Goal: Information Seeking & Learning: Find specific fact

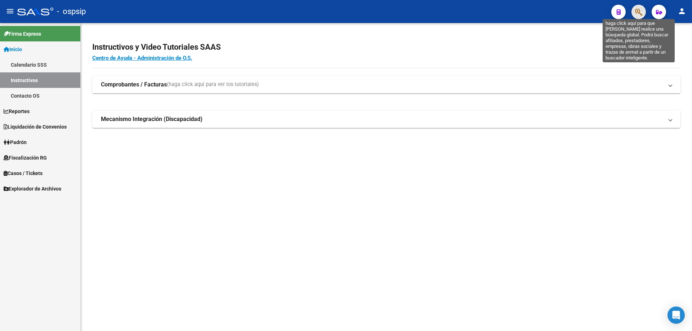
click at [642, 13] on icon "button" at bounding box center [638, 12] width 7 height 8
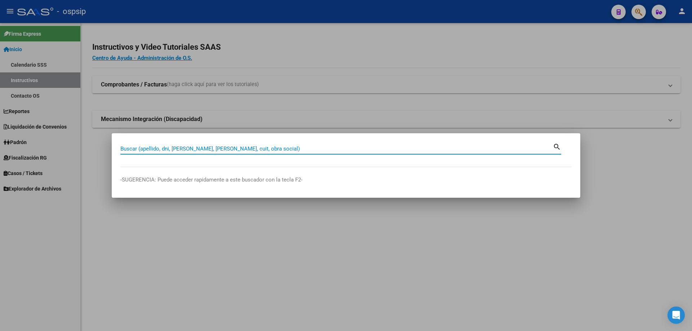
click at [219, 147] on input "Buscar (apellido, dni, [PERSON_NAME], [PERSON_NAME], cuit, obra social)" at bounding box center [336, 149] width 432 height 6
type input "94582747"
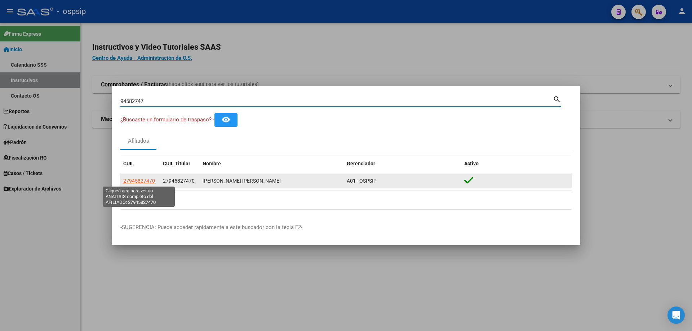
click at [132, 179] on span "27945827470" at bounding box center [139, 181] width 32 height 6
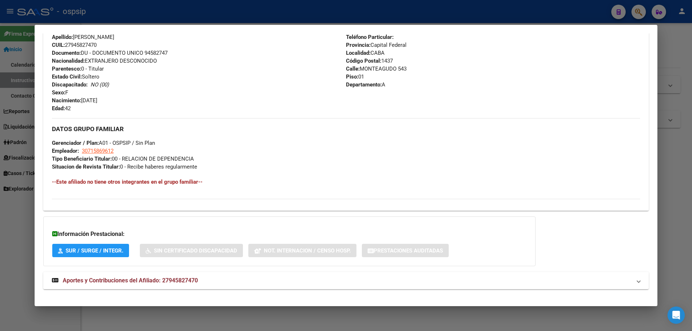
scroll to position [276, 0]
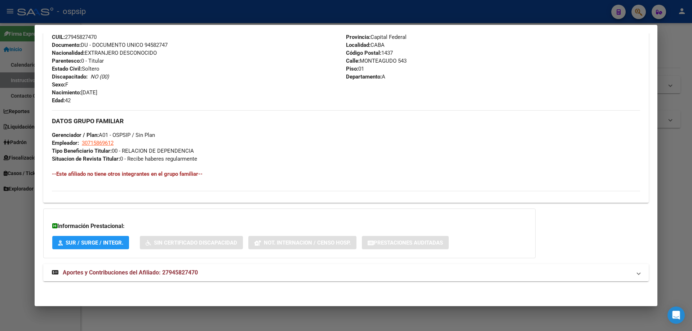
click at [140, 271] on span "Aportes y Contribuciones del Afiliado: 27945827470" at bounding box center [130, 272] width 135 height 7
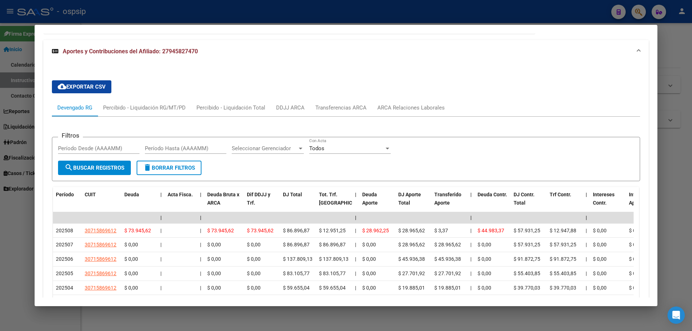
scroll to position [488, 0]
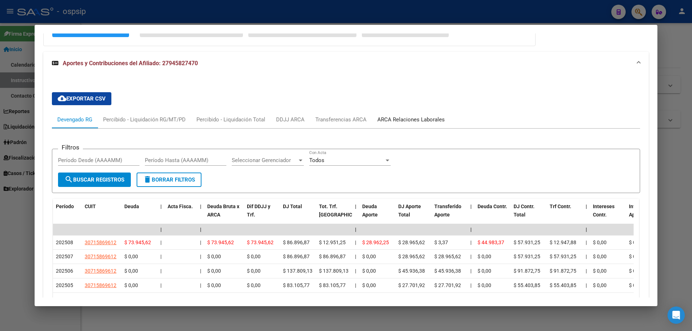
click at [412, 119] on div "ARCA Relaciones Laborales" at bounding box center [410, 120] width 67 height 8
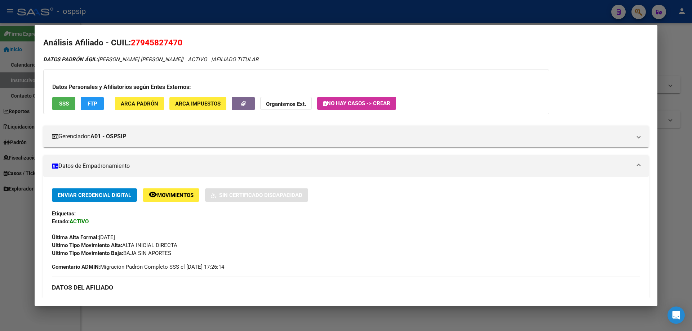
scroll to position [0, 0]
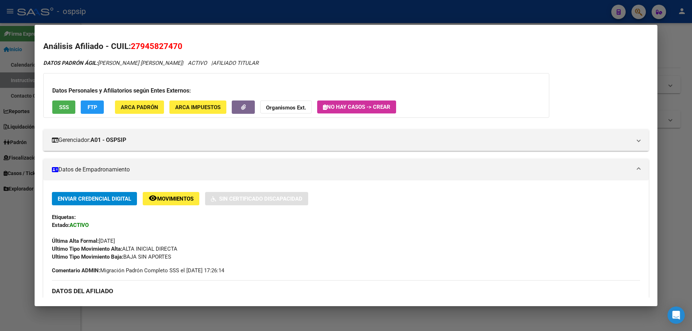
drag, startPoint x: 99, startPoint y: 62, endPoint x: 184, endPoint y: 62, distance: 84.6
click at [184, 62] on icon "DATOS PADRÓN ÁGIL: [PERSON_NAME] [PERSON_NAME] | ACTIVO | AFILIADO TITULAR" at bounding box center [150, 63] width 215 height 6
copy span "[PERSON_NAME] [PERSON_NAME]"
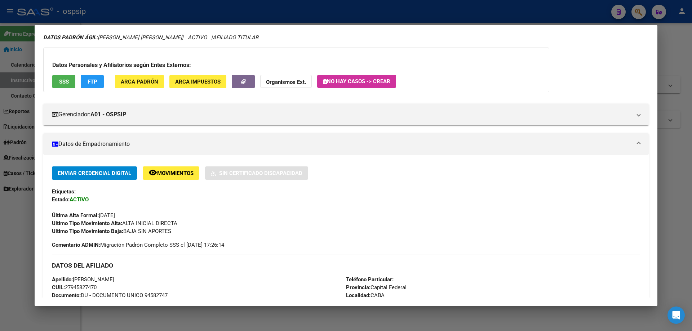
scroll to position [72, 0]
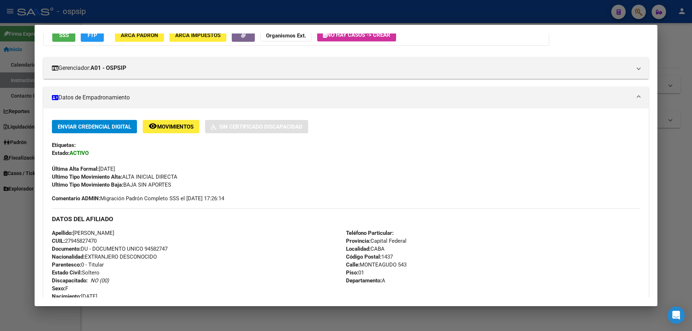
drag, startPoint x: 145, startPoint y: 249, endPoint x: 178, endPoint y: 249, distance: 33.1
click at [178, 249] on div "Apellido: [PERSON_NAME] CUIL: 27945827470 Documento: DU - DOCUMENTO UNICO 94582…" at bounding box center [199, 268] width 294 height 79
copy span "94582747"
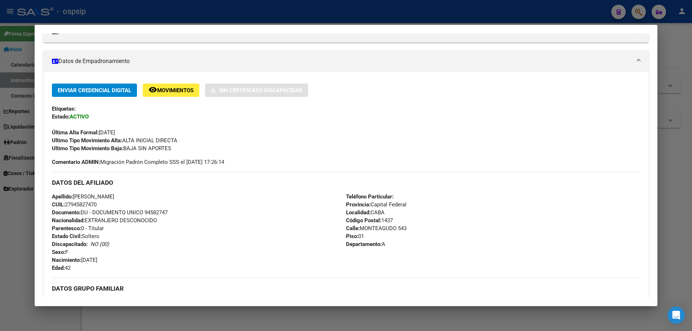
scroll to position [108, 0]
